Goal: Task Accomplishment & Management: Complete application form

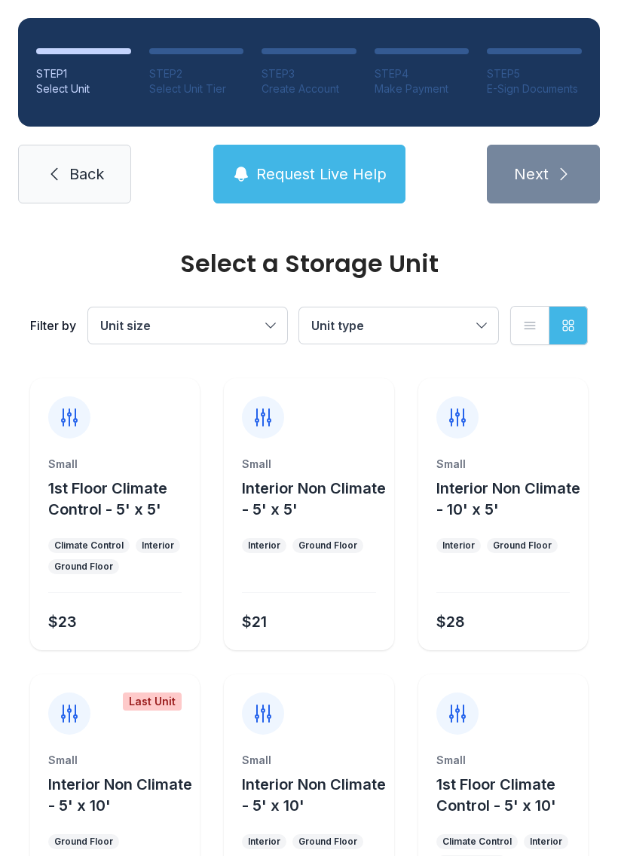
click at [94, 162] on link "Back" at bounding box center [74, 174] width 113 height 59
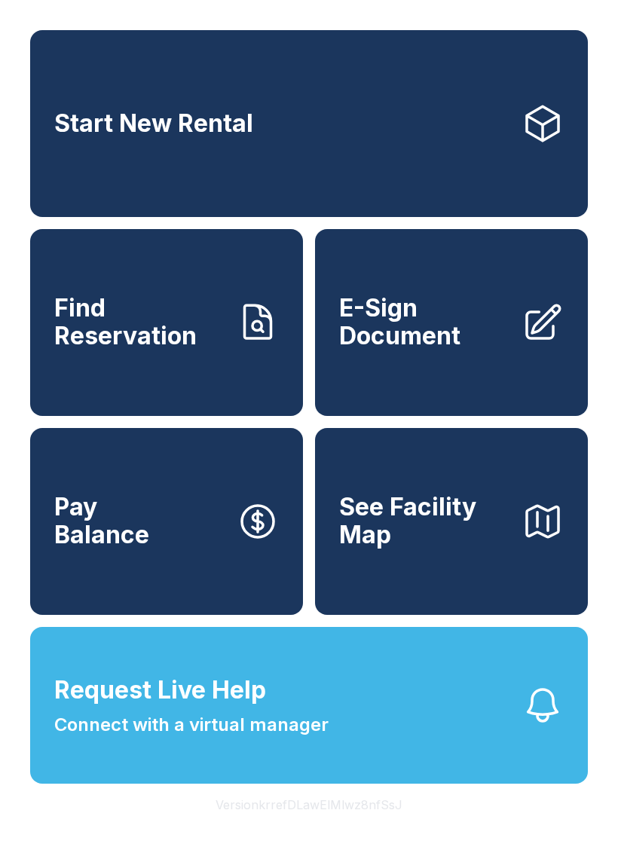
click at [454, 323] on span "E-Sign Document" at bounding box center [424, 322] width 170 height 55
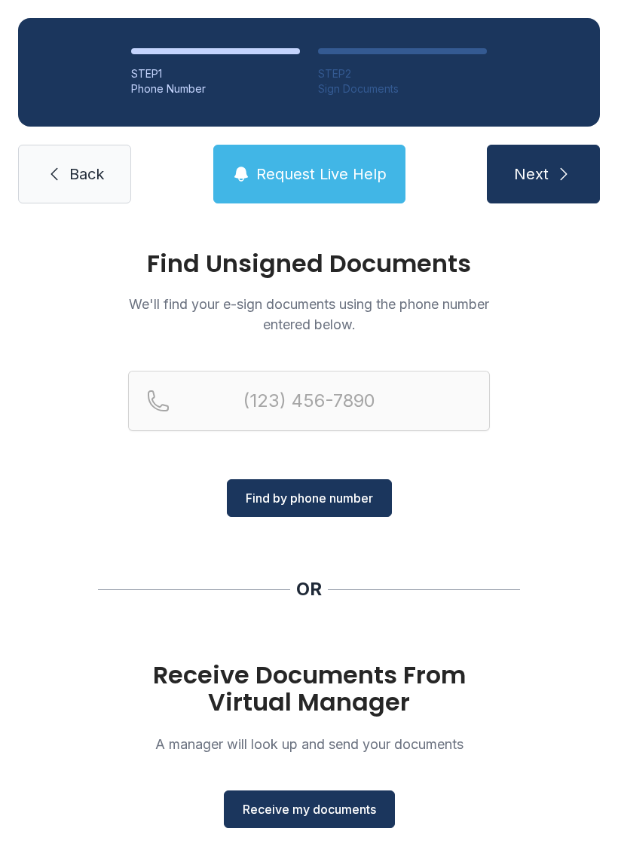
click at [364, 807] on span "Receive my documents" at bounding box center [309, 809] width 133 height 18
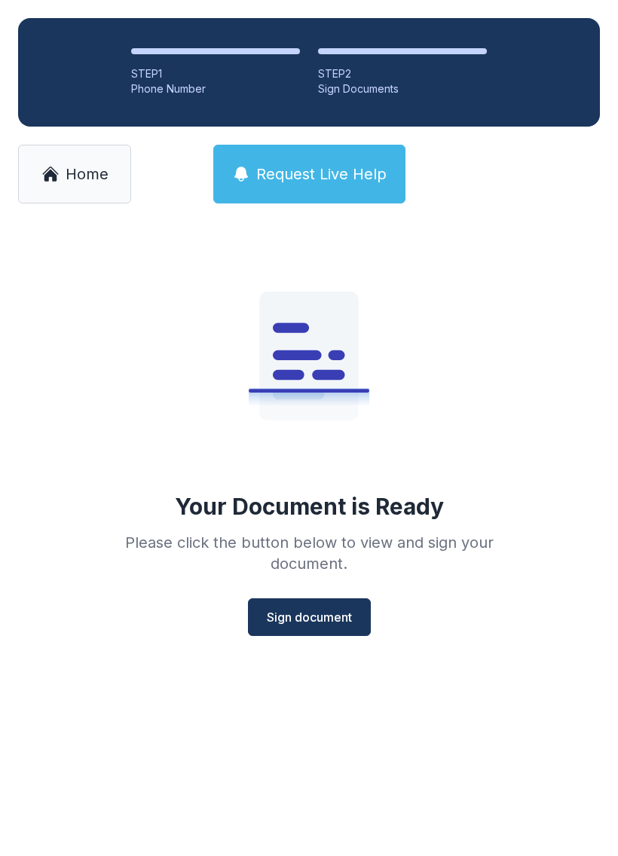
click at [333, 617] on span "Sign document" at bounding box center [309, 617] width 85 height 18
click at [347, 605] on button "Sign document" at bounding box center [309, 617] width 123 height 38
click at [333, 606] on button "Sign document" at bounding box center [309, 617] width 123 height 38
click at [335, 614] on span "Sign document" at bounding box center [309, 617] width 85 height 18
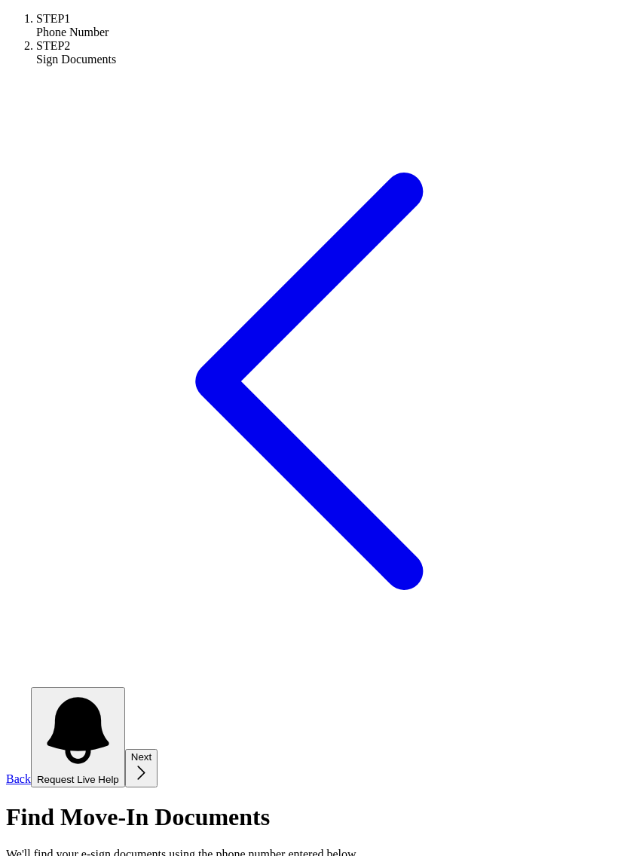
scroll to position [18, 0]
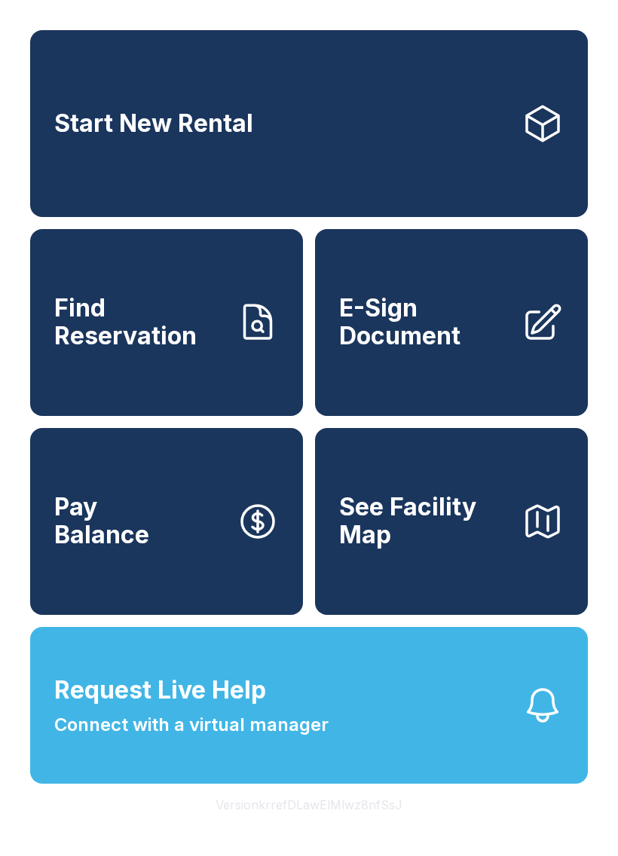
scroll to position [33, 0]
